Goal: Task Accomplishment & Management: Complete application form

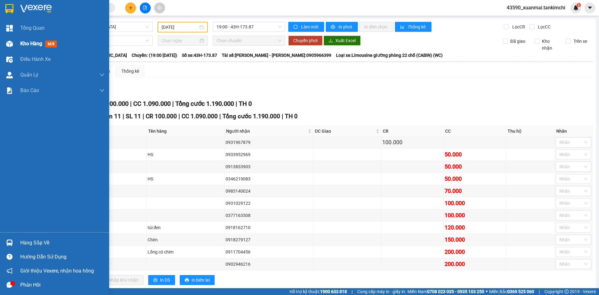
click at [23, 45] on span "Kho hàng" at bounding box center [31, 44] width 22 height 6
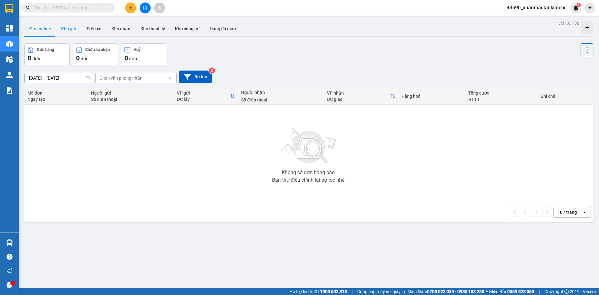
click at [75, 22] on button "Kho gửi" at bounding box center [68, 28] width 25 height 15
type input "[DATE] – [DATE]"
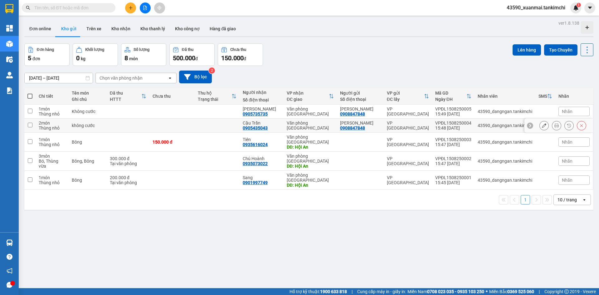
click at [542, 126] on icon at bounding box center [544, 125] width 4 height 4
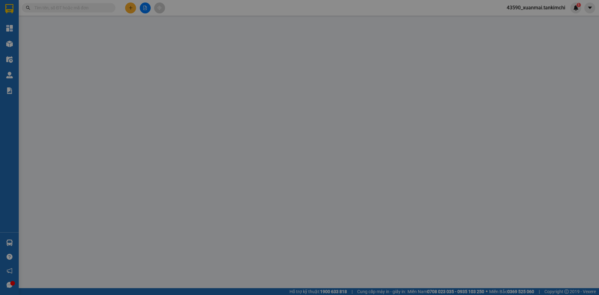
type input "0908847848"
type input "anh Lương"
type input "0905435043"
type input "Cậu Trần"
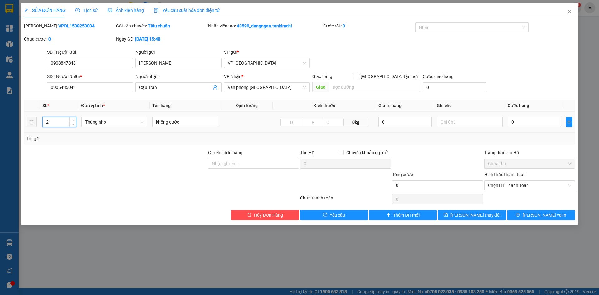
click at [56, 121] on input "2" at bounding box center [59, 121] width 33 height 9
type input "1"
click at [485, 215] on span "Lưu thay đổi" at bounding box center [475, 214] width 50 height 7
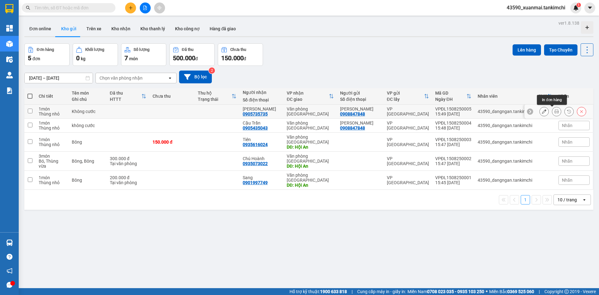
click at [552, 111] on button at bounding box center [556, 111] width 9 height 11
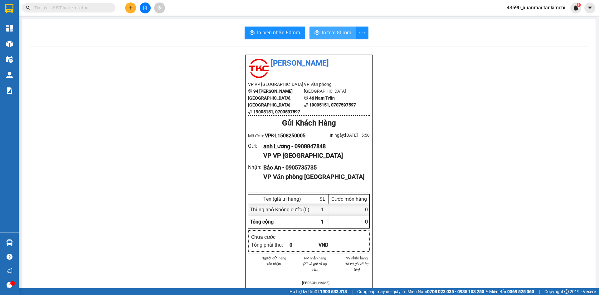
click at [330, 31] on span "In tem 80mm" at bounding box center [336, 33] width 29 height 8
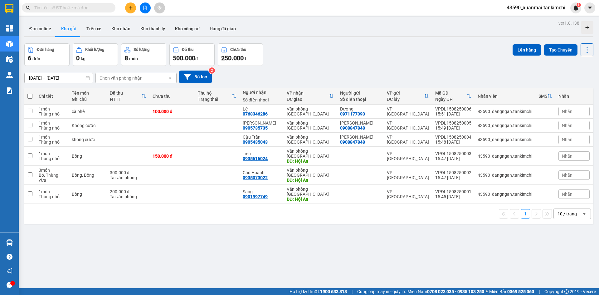
click at [146, 94] on icon at bounding box center [143, 96] width 5 height 5
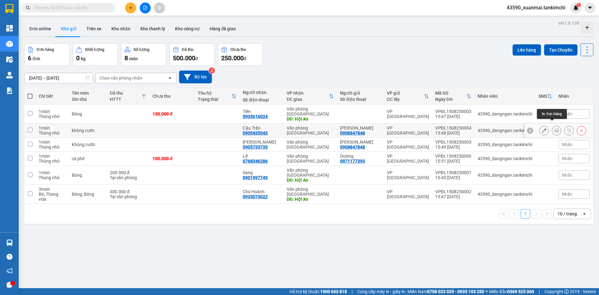
click at [554, 128] on icon at bounding box center [556, 130] width 4 height 4
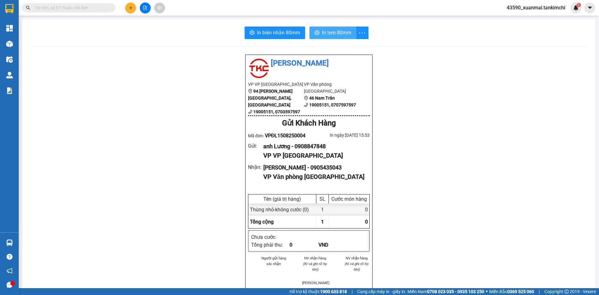
click at [332, 34] on span "In tem 80mm" at bounding box center [336, 33] width 29 height 8
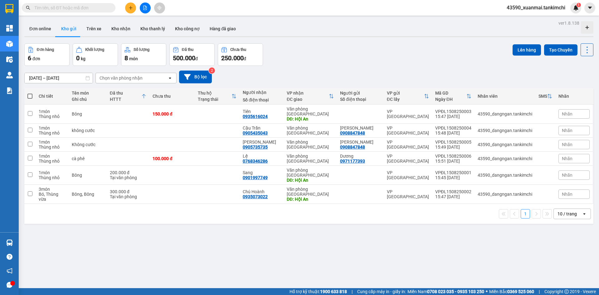
click at [146, 96] on icon at bounding box center [143, 96] width 5 height 5
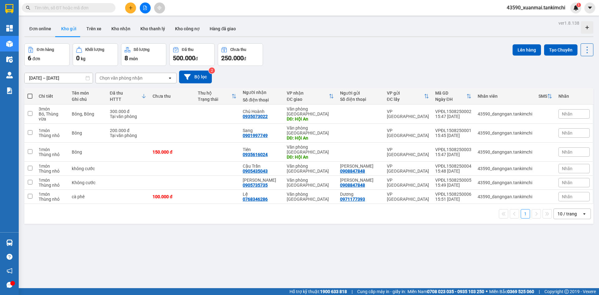
click at [146, 96] on icon at bounding box center [143, 96] width 5 height 5
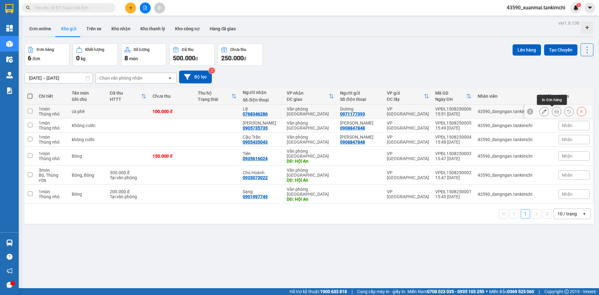
click at [554, 111] on icon at bounding box center [556, 111] width 4 height 4
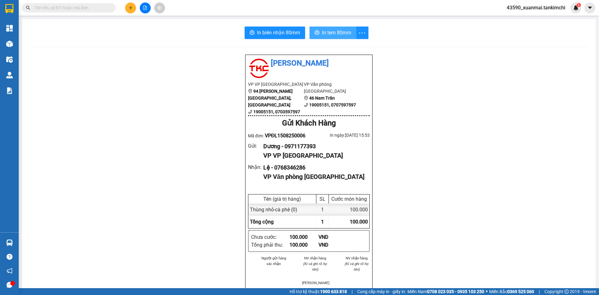
click at [324, 31] on span "In tem 80mm" at bounding box center [336, 33] width 29 height 8
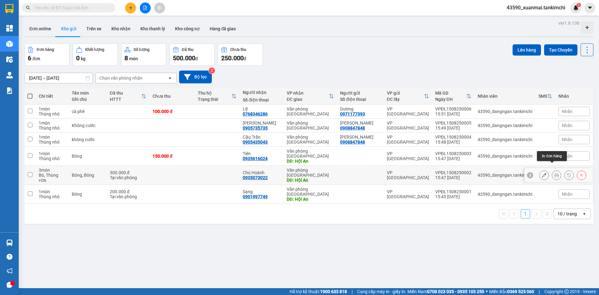
click at [554, 170] on button at bounding box center [556, 175] width 9 height 11
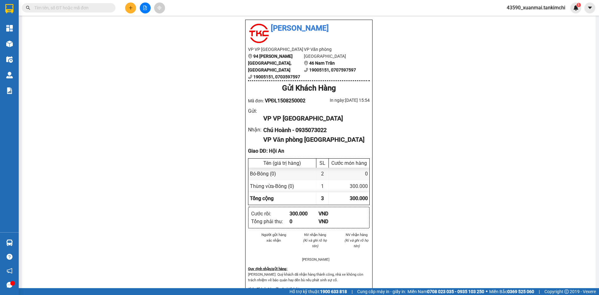
scroll to position [31, 0]
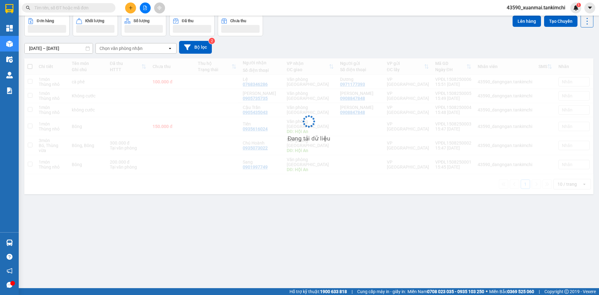
scroll to position [29, 0]
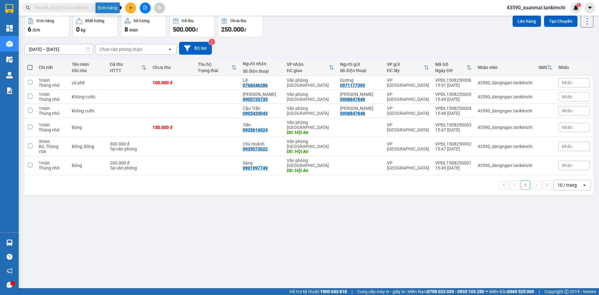
click at [131, 8] on icon "plus" at bounding box center [130, 7] width 3 height 0
click at [151, 22] on div "Tạo đơn hàng" at bounding box center [155, 23] width 27 height 7
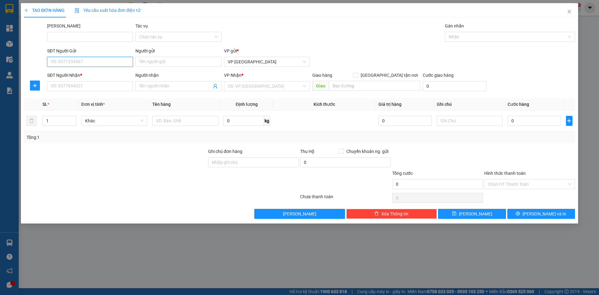
click at [95, 62] on input "SĐT Người Gửi" at bounding box center [90, 62] width 86 height 10
type input "0784862682"
click at [146, 61] on input "Người gửi" at bounding box center [178, 62] width 86 height 10
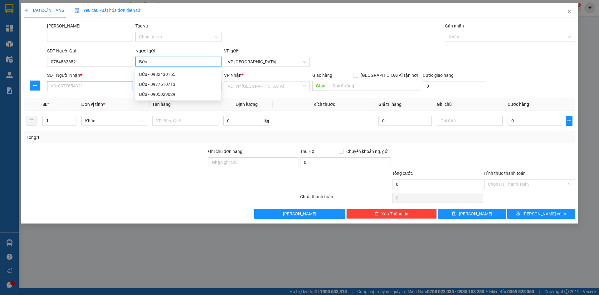
type input "Bửu"
click at [72, 87] on input "SĐT Người Nhận *" at bounding box center [90, 86] width 86 height 10
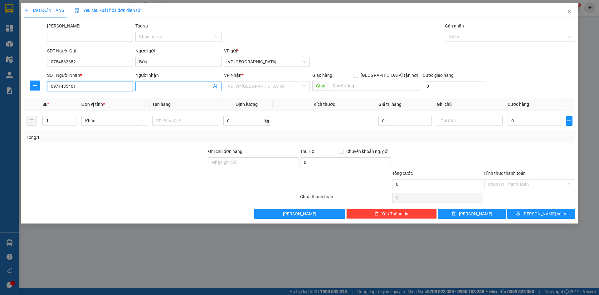
type input "0971435461"
click at [172, 88] on input "Người nhận" at bounding box center [175, 86] width 72 height 7
click at [157, 85] on input "Pro Đà nẵng" at bounding box center [175, 86] width 72 height 7
type input "Pro Đà Nẵng"
drag, startPoint x: 151, startPoint y: 85, endPoint x: 116, endPoint y: 80, distance: 35.7
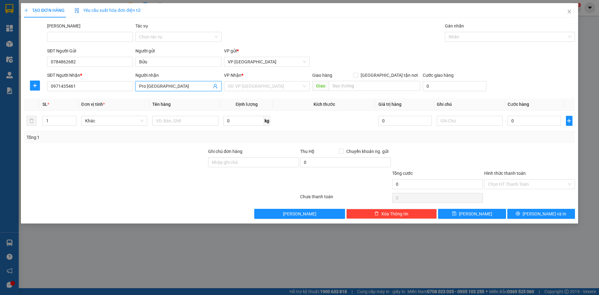
click at [116, 80] on div "SĐT Người Nhận * 0971435461 Người nhận Pro Đà Nẵng Pro Đà Nẵng VP Nhận * VD: VP…" at bounding box center [311, 83] width 530 height 22
click at [241, 86] on input "search" at bounding box center [265, 85] width 74 height 9
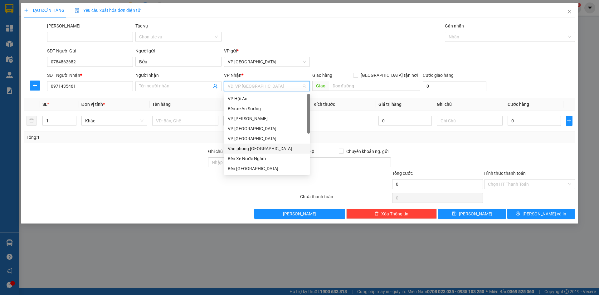
click at [259, 147] on div "Văn phòng Đà Nẵng" at bounding box center [267, 148] width 78 height 7
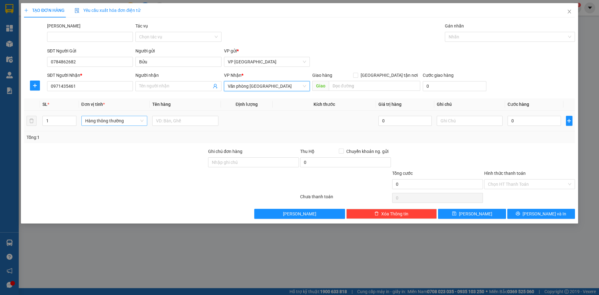
click at [108, 122] on span "Hàng thông thường" at bounding box center [114, 120] width 59 height 9
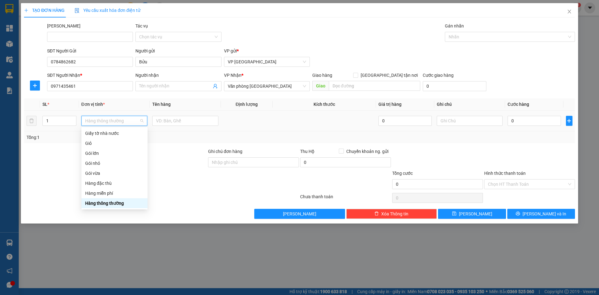
click at [108, 122] on span "Hàng thông thường" at bounding box center [114, 120] width 59 height 9
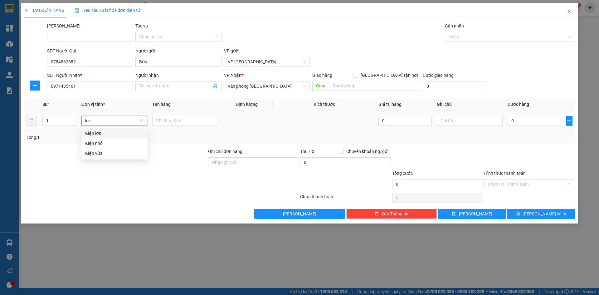
type input "kiê"
click at [99, 147] on div "Kiện nhỏ" at bounding box center [114, 143] width 66 height 10
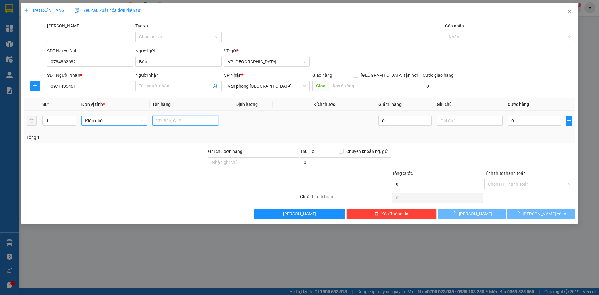
click at [167, 121] on input "text" at bounding box center [185, 121] width 66 height 10
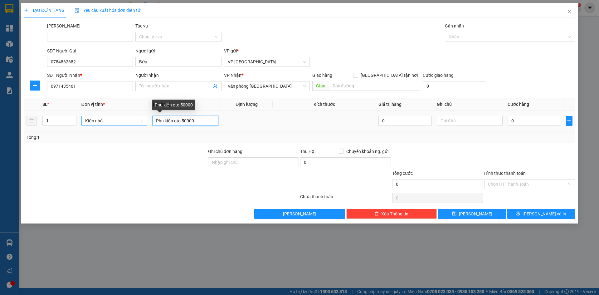
drag, startPoint x: 182, startPoint y: 121, endPoint x: 196, endPoint y: 121, distance: 14.0
click at [196, 121] on input "Phụ kiện oto 50000" at bounding box center [185, 121] width 66 height 10
type input "Phụ kiện oto 50000"
click at [537, 122] on input "0" at bounding box center [533, 121] width 53 height 10
paste input "50.00"
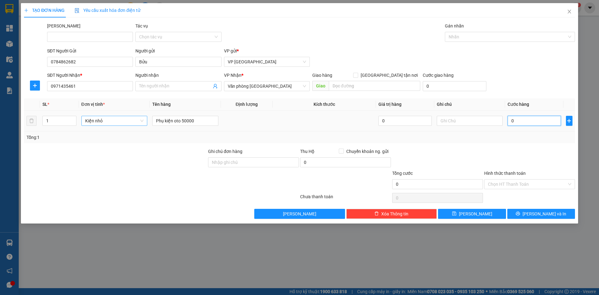
type input "50.000"
click at [206, 121] on input "Phụ kiện oto 50000" at bounding box center [185, 121] width 66 height 10
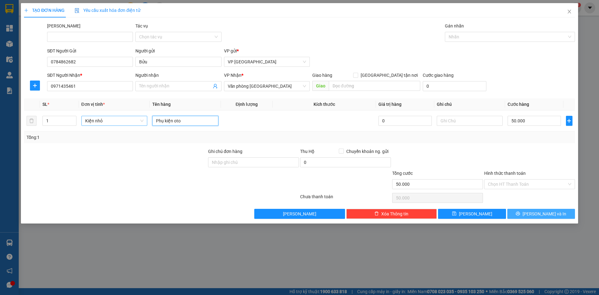
type input "Phụ kiện oto"
click at [556, 214] on button "Lưu và In" at bounding box center [541, 214] width 68 height 10
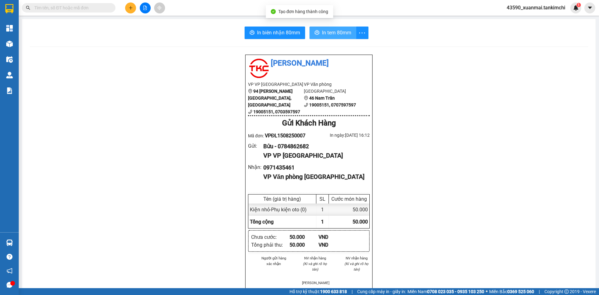
click at [335, 32] on span "In tem 80mm" at bounding box center [336, 33] width 29 height 8
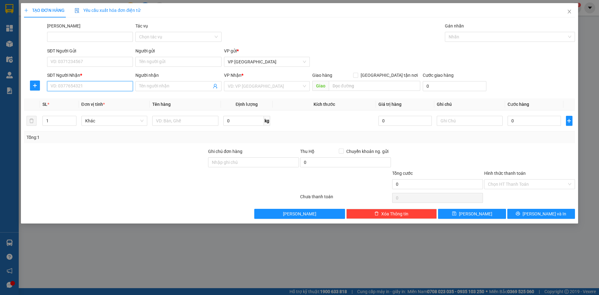
click at [74, 89] on input "SĐT Người Nhận *" at bounding box center [90, 86] width 86 height 10
click at [70, 86] on input "SĐT Người Nhận *" at bounding box center [90, 86] width 86 height 10
click at [78, 85] on input "SĐT Người Nhận *" at bounding box center [90, 86] width 86 height 10
type input "0788640935"
click at [82, 97] on div "0788640935 - Hoa" at bounding box center [90, 98] width 78 height 7
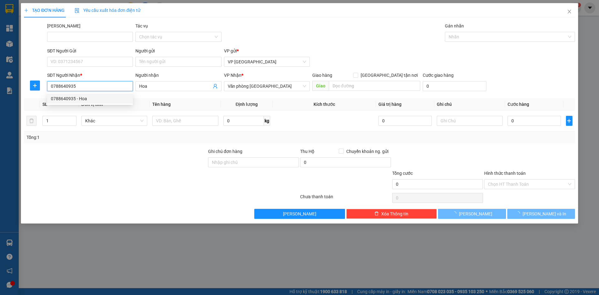
type input "Hoa"
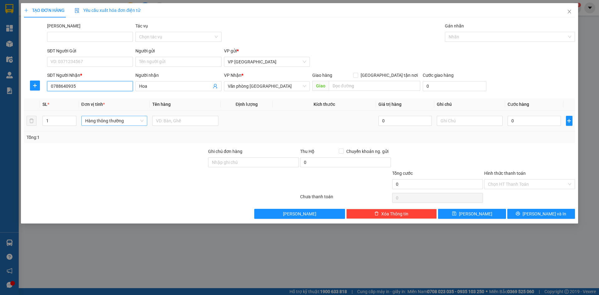
click at [115, 123] on span "Hàng thông thường" at bounding box center [114, 120] width 59 height 9
type input "0788640935"
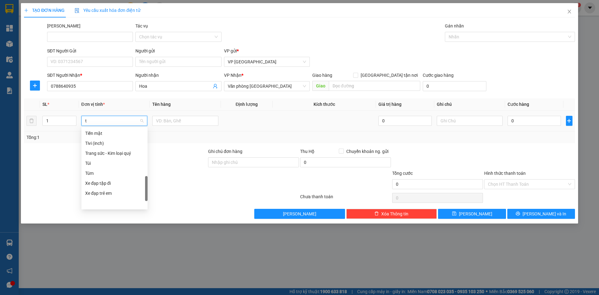
scroll to position [97, 0]
type input "th"
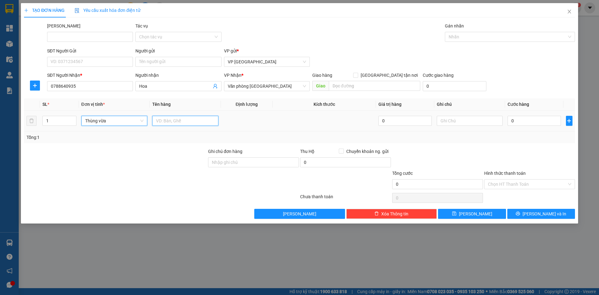
click at [162, 120] on input "text" at bounding box center [185, 121] width 66 height 10
drag, startPoint x: 167, startPoint y: 120, endPoint x: 181, endPoint y: 121, distance: 14.1
click at [181, 121] on input "Bông 150000" at bounding box center [185, 121] width 66 height 10
type input "Bông"
click at [526, 118] on input "0" at bounding box center [533, 121] width 53 height 10
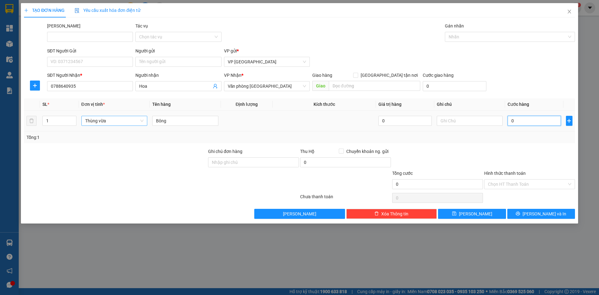
paste input "150.00"
type input "150.000"
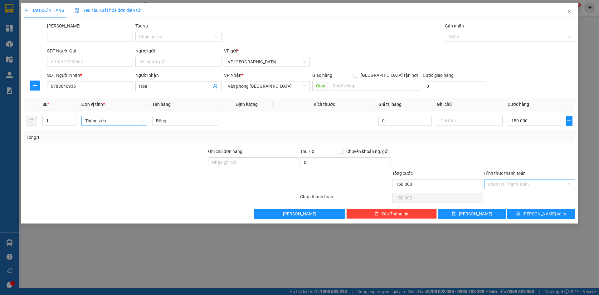
click at [515, 185] on input "Hình thức thanh toán" at bounding box center [527, 183] width 79 height 9
click at [503, 196] on div "Tại văn phòng" at bounding box center [529, 196] width 83 height 7
type input "0"
click at [527, 214] on button "Lưu và In" at bounding box center [541, 214] width 68 height 10
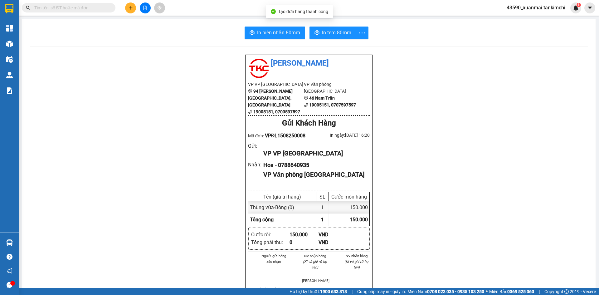
scroll to position [31, 0]
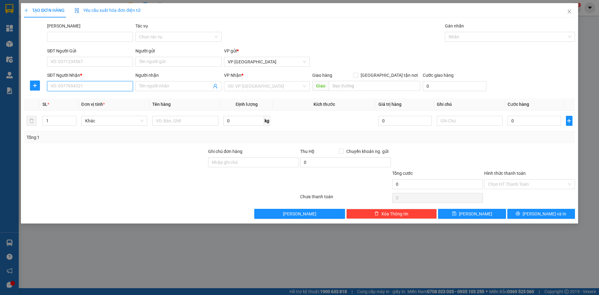
click at [67, 87] on input "SĐT Người Nhận *" at bounding box center [90, 86] width 86 height 10
type input "0373955347"
click at [73, 98] on div "0373955347 - Sương" at bounding box center [90, 98] width 78 height 7
type input "Sương"
type input "Hội An"
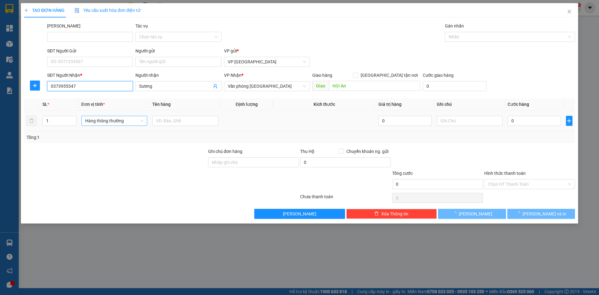
click at [110, 119] on span "Hàng thông thường" at bounding box center [114, 120] width 59 height 9
type input "0373955347"
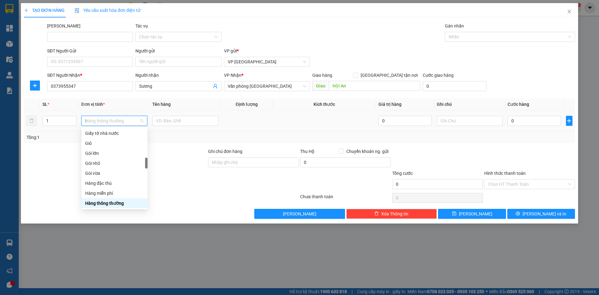
scroll to position [97, 0]
type input "th"
click at [105, 205] on div "Thùng xốp" at bounding box center [114, 203] width 59 height 7
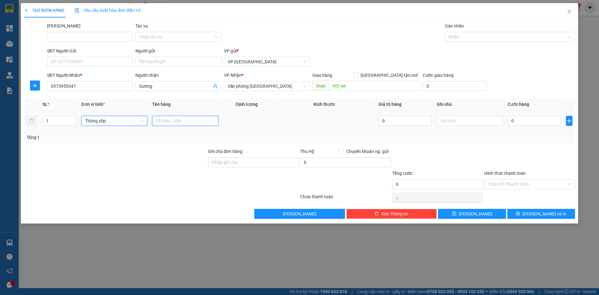
click at [161, 120] on input "text" at bounding box center [185, 121] width 66 height 10
drag, startPoint x: 170, startPoint y: 121, endPoint x: 183, endPoint y: 121, distance: 13.4
click at [183, 121] on input "Rau củ 50000" at bounding box center [185, 121] width 66 height 10
type input "Rau củ"
click at [521, 120] on input "0" at bounding box center [533, 121] width 53 height 10
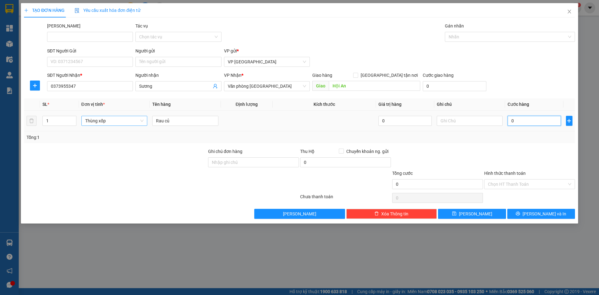
paste input "50.00"
type input "50.000"
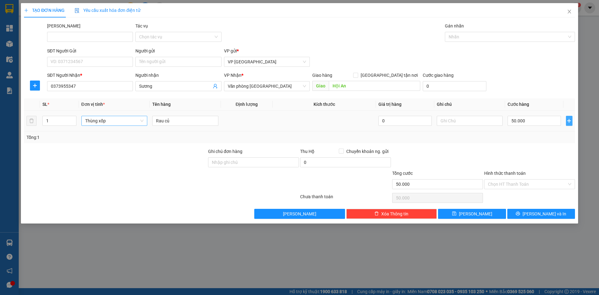
click at [570, 122] on icon "plus" at bounding box center [568, 120] width 5 height 5
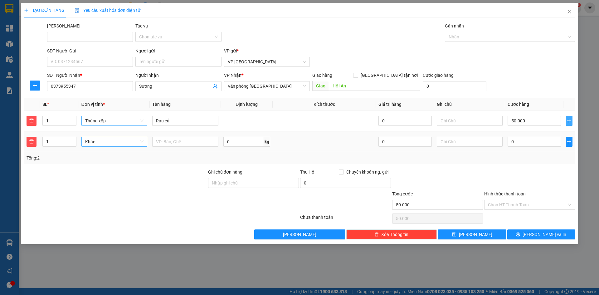
click at [93, 142] on span "Khác" at bounding box center [114, 141] width 59 height 9
type input "th"
click at [171, 141] on input "text" at bounding box center [185, 142] width 66 height 10
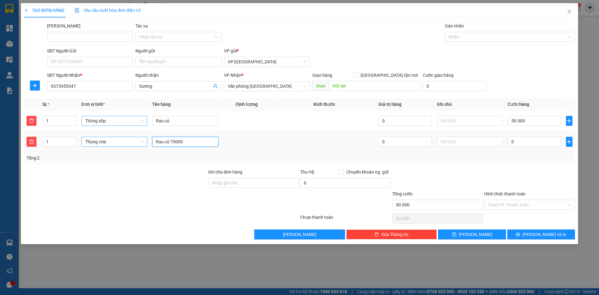
drag, startPoint x: 171, startPoint y: 141, endPoint x: 181, endPoint y: 138, distance: 10.8
click at [181, 138] on input "Rau củ 70000" at bounding box center [185, 142] width 66 height 10
type input "Rau củ"
click at [526, 137] on input "0" at bounding box center [533, 142] width 53 height 10
paste input "70.00"
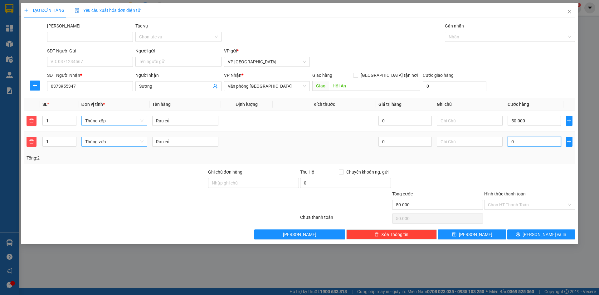
type input "70.000"
type input "120.000"
type input "70.000"
click at [511, 206] on input "Hình thức thanh toán" at bounding box center [527, 204] width 79 height 9
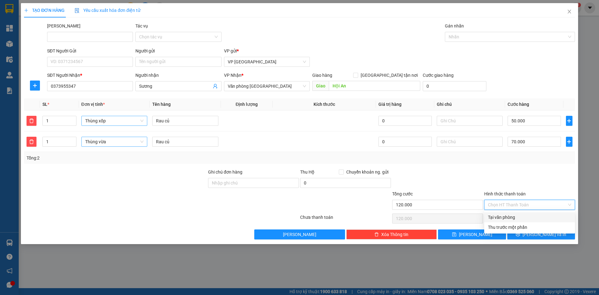
click at [509, 215] on div "Tại văn phòng" at bounding box center [529, 217] width 83 height 7
type input "0"
click at [528, 235] on button "Lưu và In" at bounding box center [541, 234] width 68 height 10
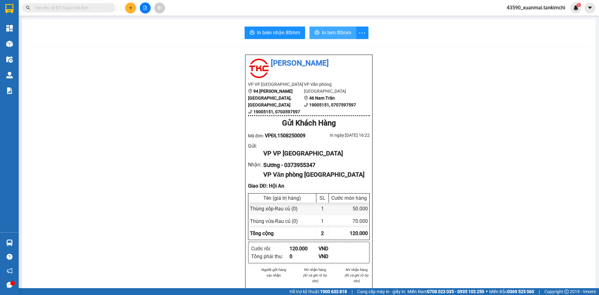
click at [324, 35] on span "In tem 80mm" at bounding box center [336, 33] width 29 height 8
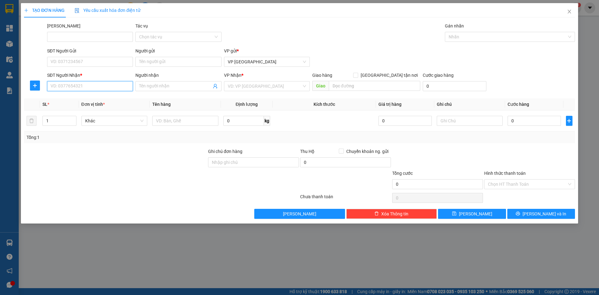
click at [69, 85] on input "SĐT Người Nhận *" at bounding box center [90, 86] width 86 height 10
click at [101, 99] on div "0969817085 - Sen" at bounding box center [90, 98] width 78 height 7
type input "0969817085"
type input "Sen"
click at [107, 123] on span "Hàng thông thường" at bounding box center [114, 120] width 59 height 9
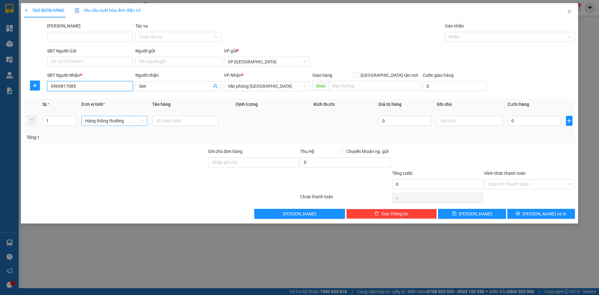
type input "0969817085"
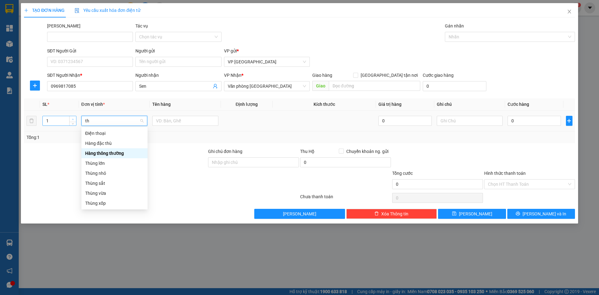
type input "th"
click at [72, 119] on icon "up" at bounding box center [73, 119] width 2 height 2
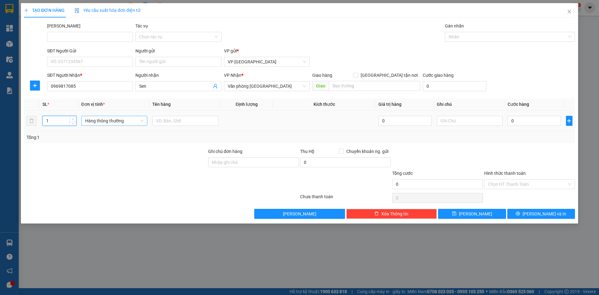
type input "2"
click at [72, 119] on icon "up" at bounding box center [73, 119] width 2 height 2
click at [94, 120] on span "Hàng thông thường" at bounding box center [114, 120] width 59 height 9
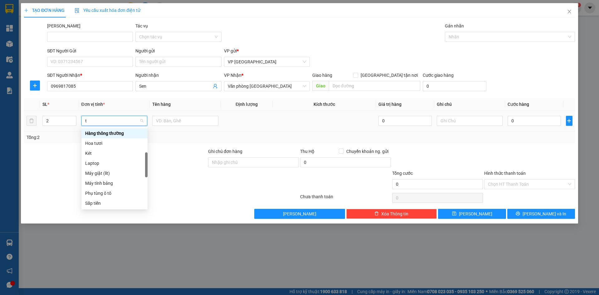
type input "th"
click at [102, 191] on div "Thùng vừa" at bounding box center [114, 193] width 59 height 7
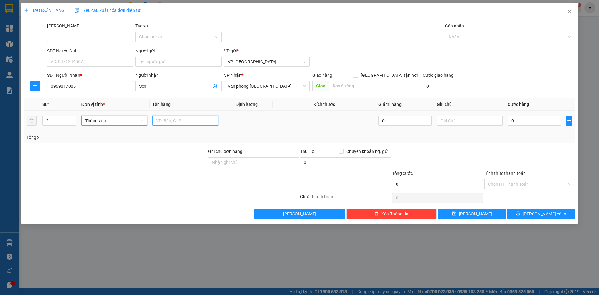
click at [166, 120] on input "text" at bounding box center [185, 121] width 66 height 10
drag, startPoint x: 168, startPoint y: 121, endPoint x: 183, endPoint y: 121, distance: 15.0
click at [183, 121] on input "Bông 300000" at bounding box center [185, 121] width 66 height 10
type input "Bông"
click at [523, 120] on input "0" at bounding box center [533, 121] width 53 height 10
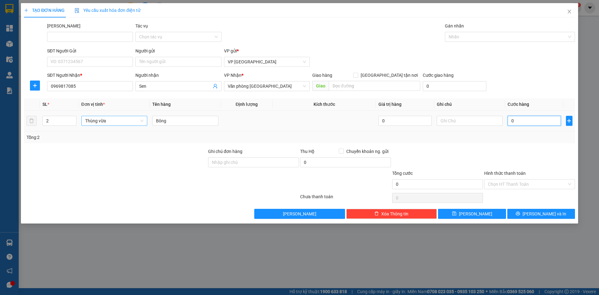
paste input "300.00"
type input "300.000"
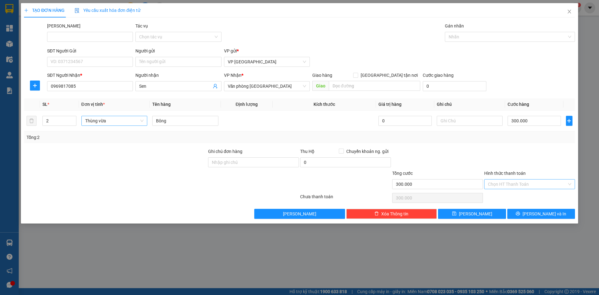
click at [517, 184] on input "Hình thức thanh toán" at bounding box center [527, 183] width 79 height 9
click at [507, 196] on div "Tại văn phòng" at bounding box center [529, 196] width 83 height 7
type input "0"
click at [540, 214] on span "Lưu và In" at bounding box center [544, 213] width 44 height 7
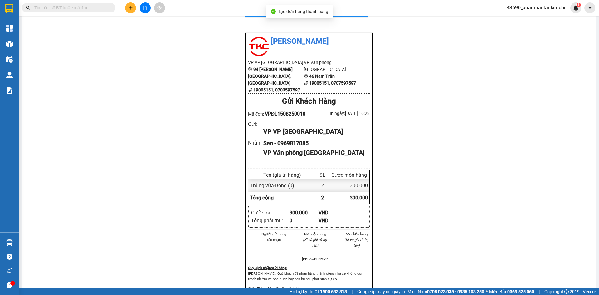
scroll to position [31, 0]
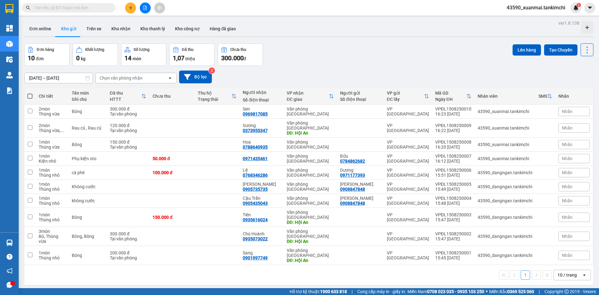
click at [146, 97] on icon at bounding box center [143, 96] width 5 height 5
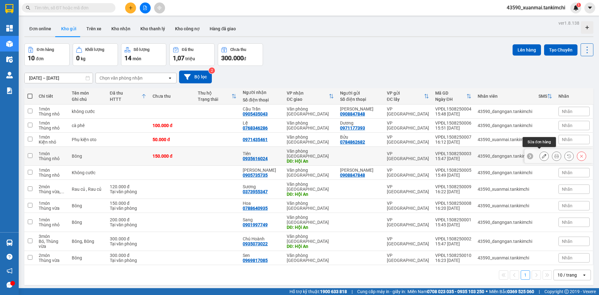
click at [542, 154] on icon at bounding box center [544, 156] width 4 height 4
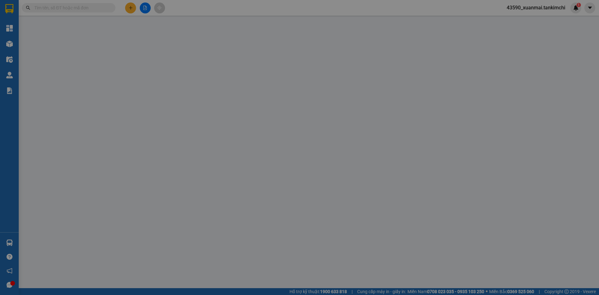
type input "0935616024"
type input "Tiên"
type input "Hội An"
type input "150.000"
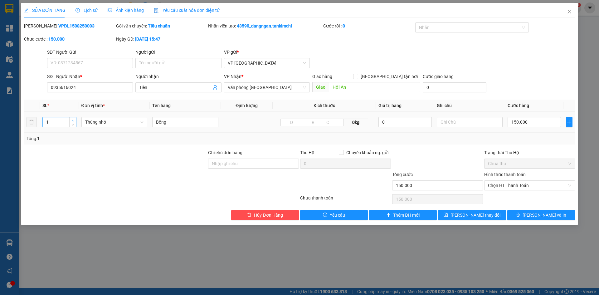
type input "2"
click at [72, 119] on icon "up" at bounding box center [73, 120] width 2 height 2
click at [121, 122] on span "Thùng nhỏ" at bounding box center [114, 121] width 59 height 9
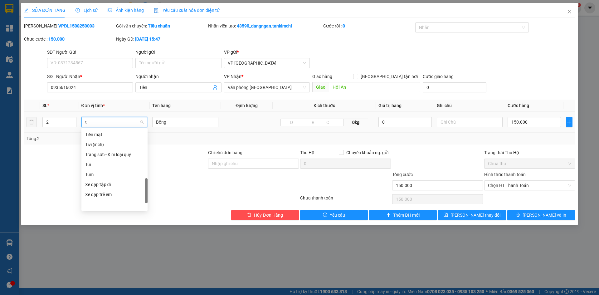
scroll to position [162, 0]
type input "th"
click at [100, 195] on div "Thùng vừa" at bounding box center [114, 194] width 59 height 7
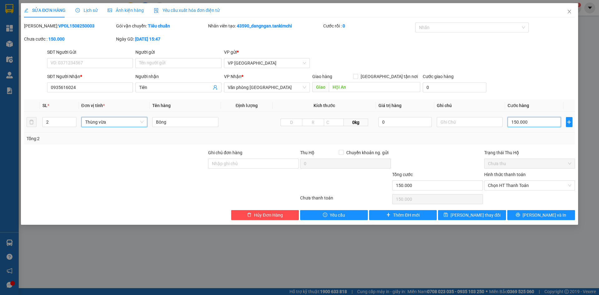
click at [515, 122] on input "150.000" at bounding box center [533, 122] width 53 height 10
click at [515, 121] on input "150.000" at bounding box center [533, 122] width 53 height 10
click at [514, 122] on input "150.000" at bounding box center [533, 122] width 53 height 10
type input "50.000"
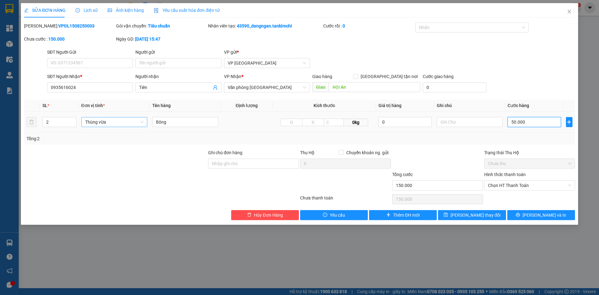
type input "50.000"
type input "350.000"
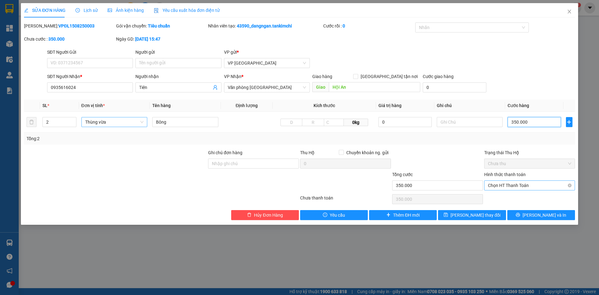
type input "350.000"
click at [523, 188] on span "Chọn HT Thanh Toán" at bounding box center [529, 185] width 83 height 9
type input "350.000"
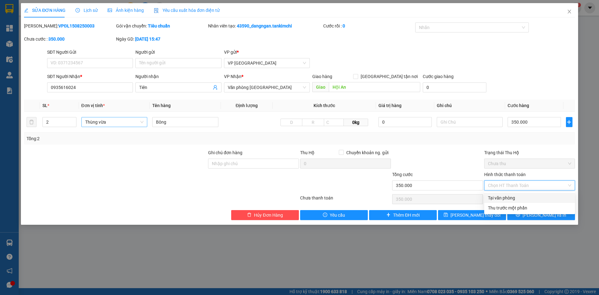
click at [506, 198] on div "Tại văn phòng" at bounding box center [529, 197] width 83 height 7
type input "0"
click at [520, 215] on icon "printer" at bounding box center [517, 214] width 4 height 4
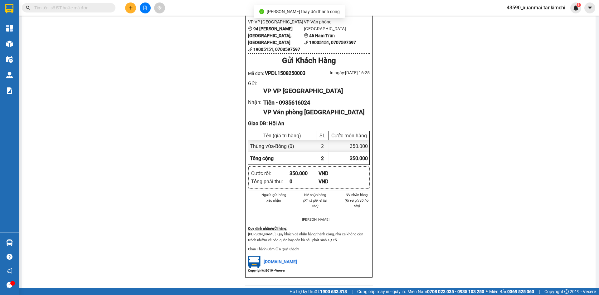
scroll to position [31, 0]
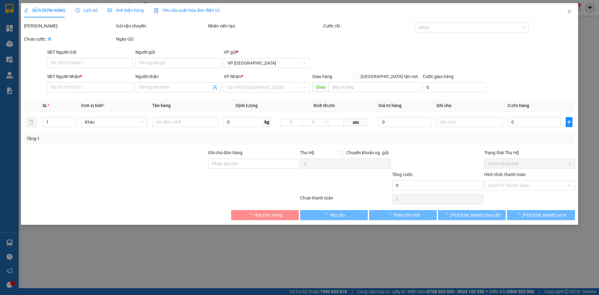
type input "0935616024"
type input "Tiên"
type input "Hội An"
type input "350.000"
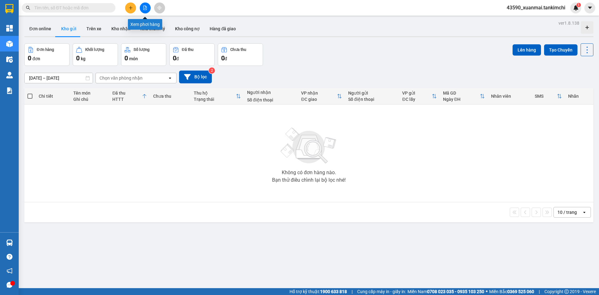
click at [146, 7] on icon "file-add" at bounding box center [145, 8] width 4 height 4
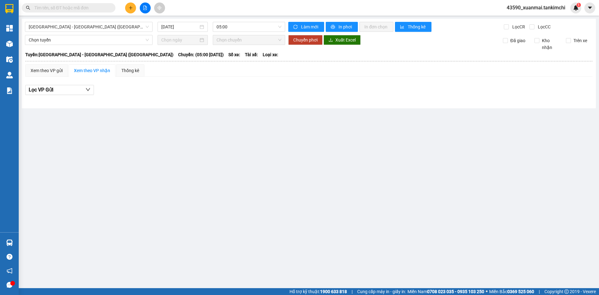
click at [85, 32] on div "Đà Nẵng - Hà Nội (Hàng) 15/08/2025 05:00 Làm mới In phơi In đơn chọn Thống kê L…" at bounding box center [309, 63] width 574 height 89
click at [88, 28] on span "Đà Nẵng - Hà Nội (Hàng)" at bounding box center [89, 26] width 120 height 9
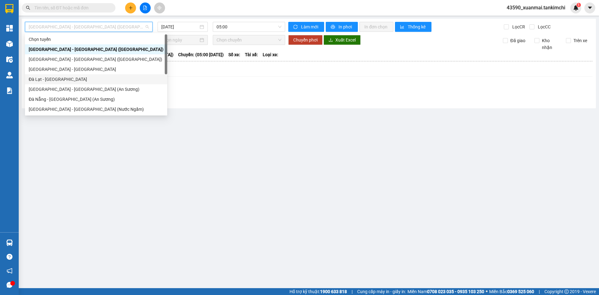
click at [65, 79] on div "Đà Lạt - Đà Nẵng" at bounding box center [96, 79] width 135 height 7
type input "15/08/2025"
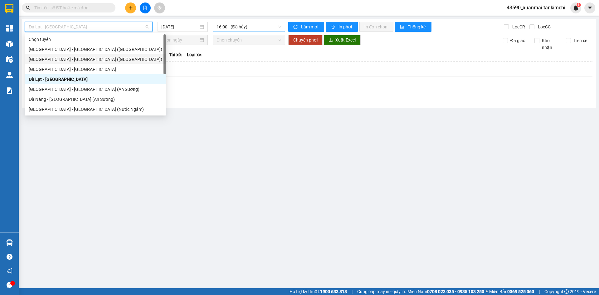
click at [243, 27] on span "16:00 - (Đã hủy)" at bounding box center [248, 26] width 65 height 9
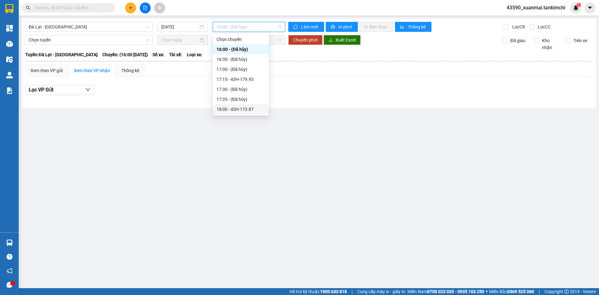
click at [242, 108] on div "18:00 - 43H-173.87" at bounding box center [240, 109] width 49 height 7
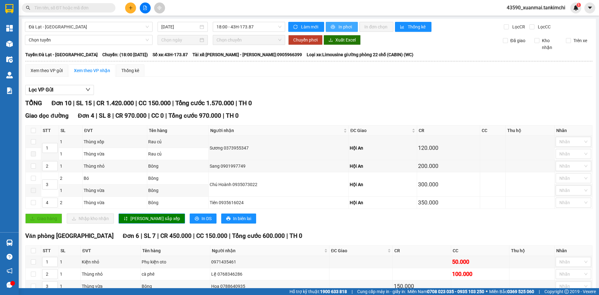
click at [335, 28] on button "In phơi" at bounding box center [342, 27] width 32 height 10
click at [341, 27] on span "In phơi" at bounding box center [345, 26] width 14 height 7
click at [343, 27] on span "In phơi" at bounding box center [345, 26] width 14 height 7
click at [344, 27] on span "In phơi" at bounding box center [345, 26] width 14 height 7
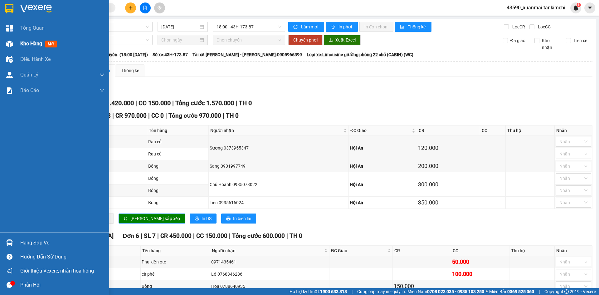
drag, startPoint x: 30, startPoint y: 39, endPoint x: 47, endPoint y: 42, distance: 16.8
click at [31, 39] on div "Kho hàng mới" at bounding box center [62, 44] width 84 height 16
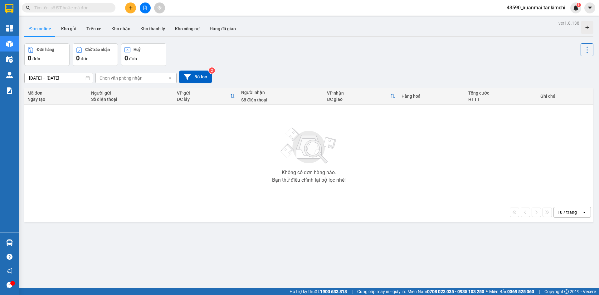
click at [130, 8] on icon "plus" at bounding box center [130, 8] width 4 height 4
click at [159, 26] on div "Tạo đơn hàng" at bounding box center [155, 23] width 27 height 7
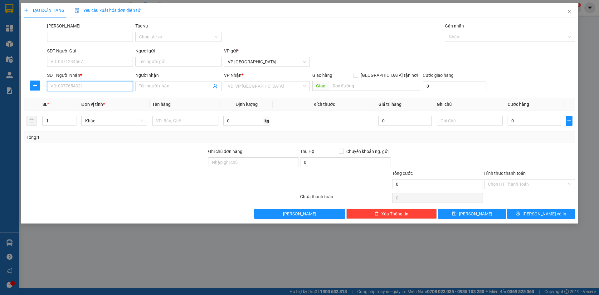
click at [82, 84] on input "SĐT Người Nhận *" at bounding box center [90, 86] width 86 height 10
click at [89, 61] on input "SĐT Người Gửi" at bounding box center [90, 62] width 86 height 10
click at [111, 63] on input "SĐT Người Gửi" at bounding box center [90, 62] width 86 height 10
type input "0913479488"
click at [160, 61] on input "Người gửi" at bounding box center [178, 62] width 86 height 10
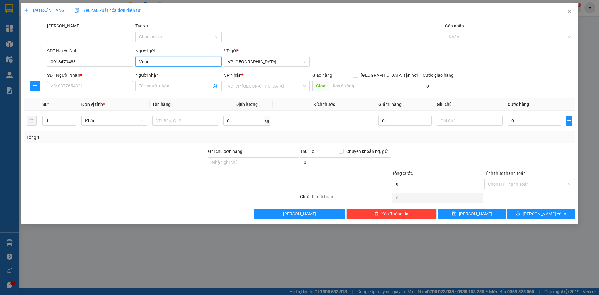
type input "Vọng"
click at [56, 87] on input "SĐT Người Nhận *" at bounding box center [90, 86] width 86 height 10
type input "0843050188"
click at [162, 88] on input "Người nhận" at bounding box center [175, 86] width 72 height 7
type input "Trần Ba"
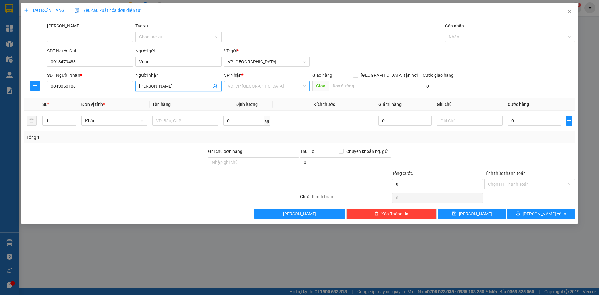
click at [238, 88] on input "search" at bounding box center [265, 85] width 74 height 9
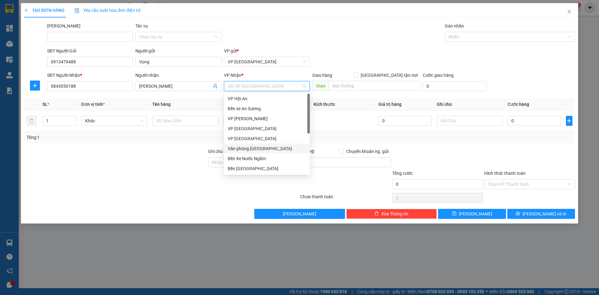
click at [257, 147] on div "Văn phòng Đà Nẵng" at bounding box center [267, 148] width 78 height 7
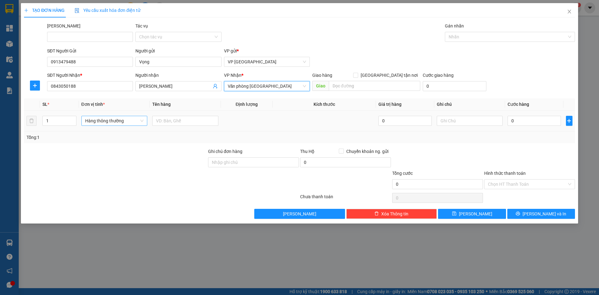
click at [95, 120] on span "Hàng thông thường" at bounding box center [114, 120] width 59 height 9
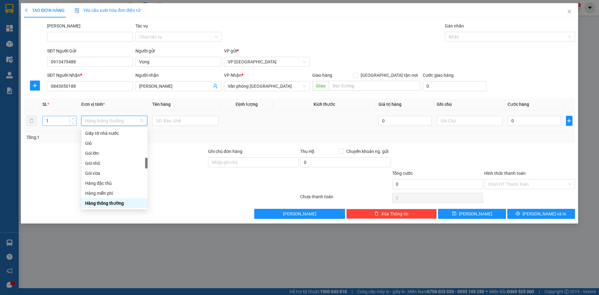
click at [57, 123] on input "1" at bounding box center [59, 120] width 33 height 9
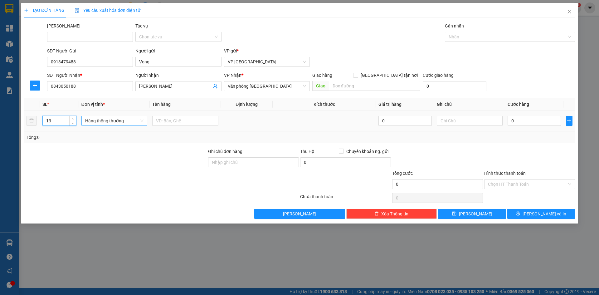
click at [112, 118] on span "Hàng thông thường" at bounding box center [114, 120] width 59 height 9
type input "13"
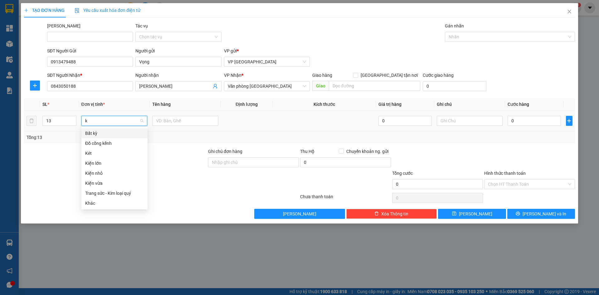
scroll to position [0, 0]
type input "kie"
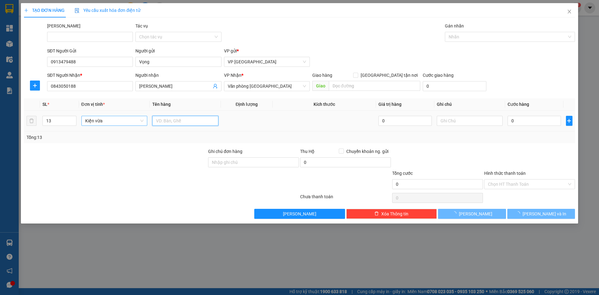
click at [181, 122] on input "text" at bounding box center [185, 121] width 66 height 10
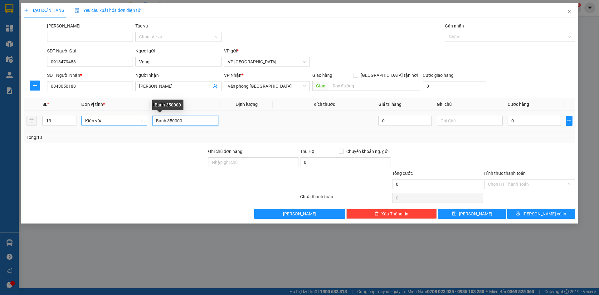
drag, startPoint x: 167, startPoint y: 121, endPoint x: 185, endPoint y: 121, distance: 18.1
click at [185, 121] on input "Bánh 350000" at bounding box center [185, 121] width 66 height 10
type input "Bánh"
click at [517, 119] on input "0" at bounding box center [533, 121] width 53 height 10
paste input "350.00"
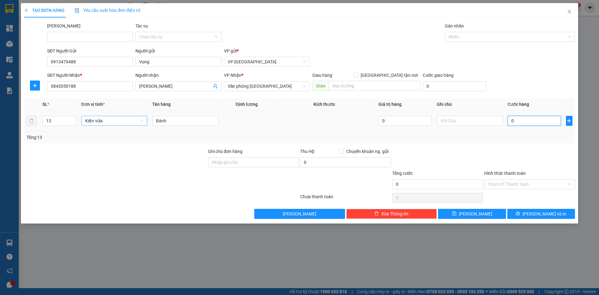
type input "350.000"
click at [518, 183] on input "Hình thức thanh toán" at bounding box center [527, 183] width 79 height 9
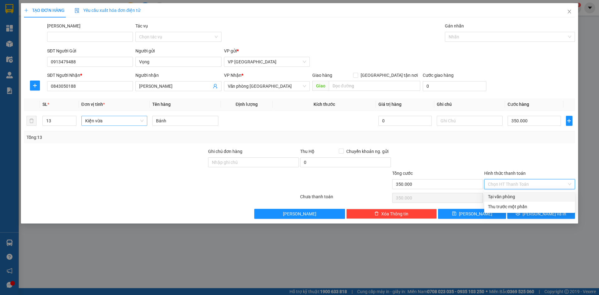
click at [511, 194] on div "Tại văn phòng" at bounding box center [529, 196] width 83 height 7
type input "0"
click at [534, 214] on button "Lưu và In" at bounding box center [541, 214] width 68 height 10
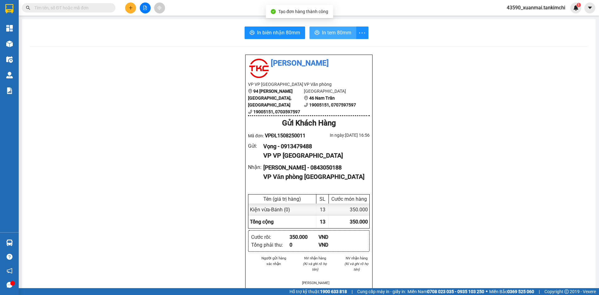
click at [331, 33] on span "In tem 80mm" at bounding box center [336, 33] width 29 height 8
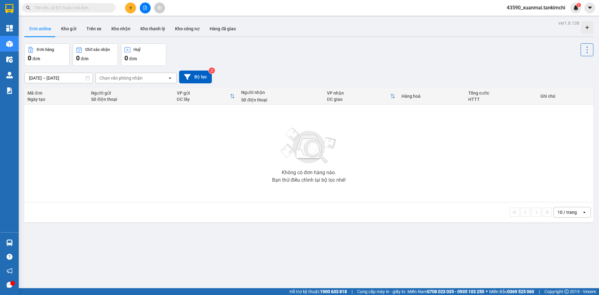
drag, startPoint x: 75, startPoint y: 31, endPoint x: 83, endPoint y: 51, distance: 21.3
click at [74, 30] on button "Kho gửi" at bounding box center [68, 28] width 25 height 15
type input "13/08/2025 – 15/08/2025"
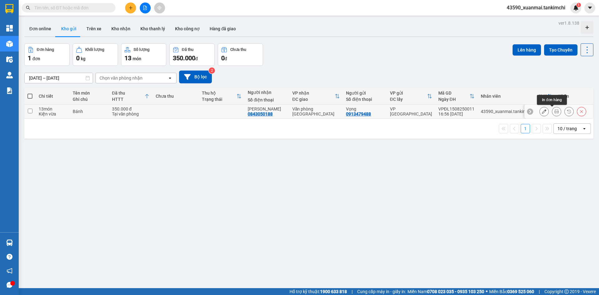
click at [554, 112] on icon at bounding box center [556, 111] width 4 height 4
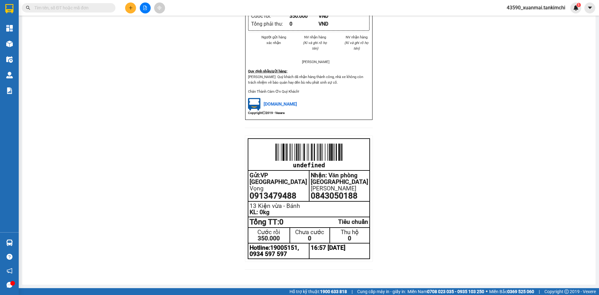
scroll to position [227, 0]
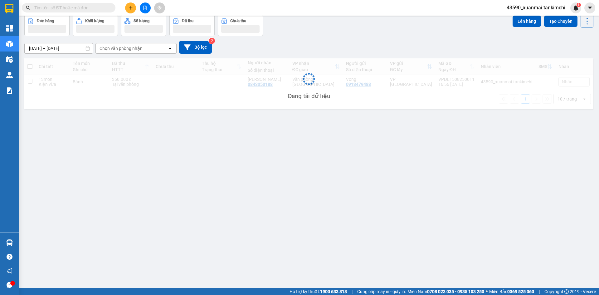
scroll to position [29, 0]
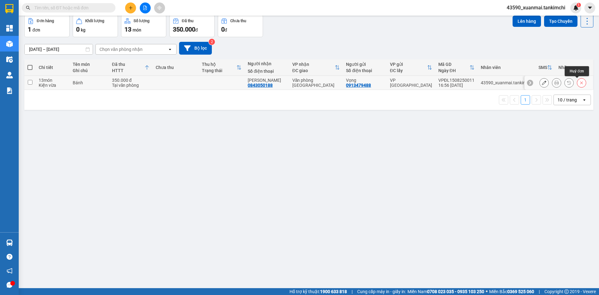
click at [579, 82] on icon at bounding box center [581, 82] width 4 height 4
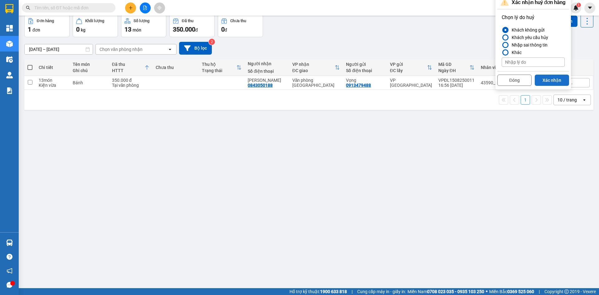
click at [547, 77] on button "Xác nhận" at bounding box center [551, 80] width 34 height 11
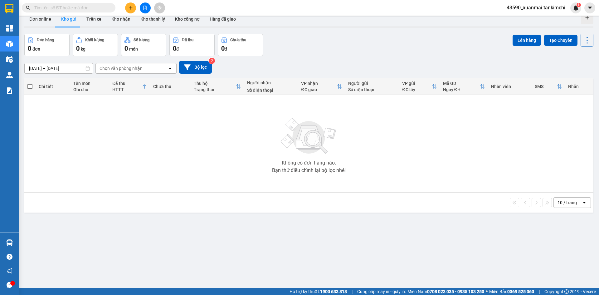
scroll to position [0, 0]
